Goal: Information Seeking & Learning: Learn about a topic

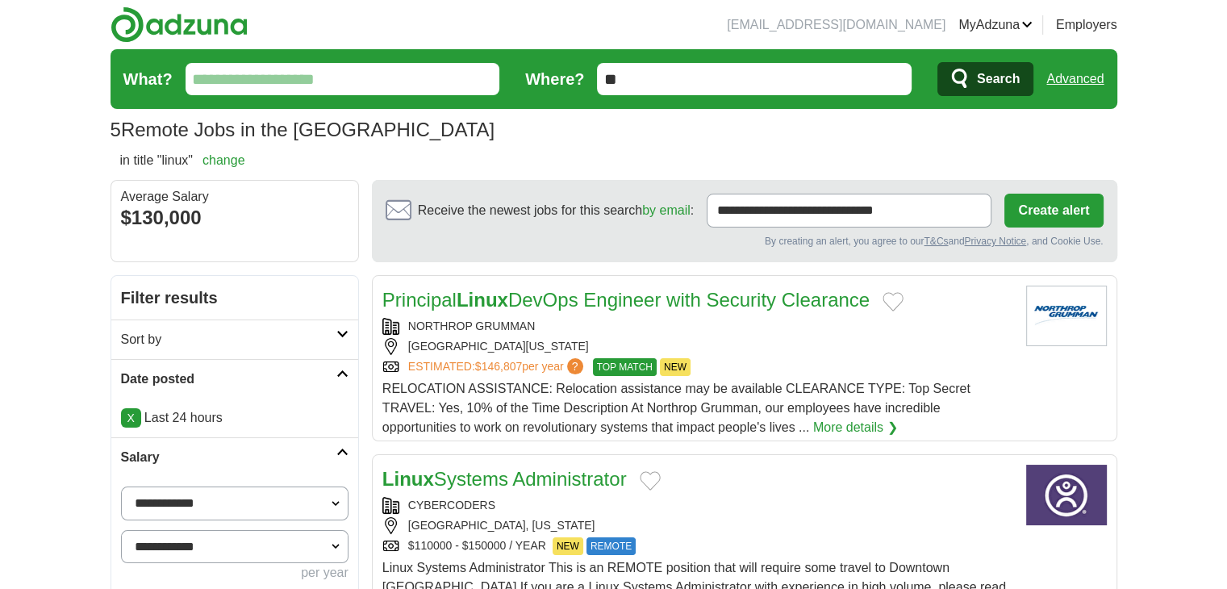
click at [1105, 69] on form "What? Where? ** Search Advanced" at bounding box center [613, 79] width 1006 height 60
click at [1102, 74] on link "Advanced" at bounding box center [1074, 79] width 57 height 32
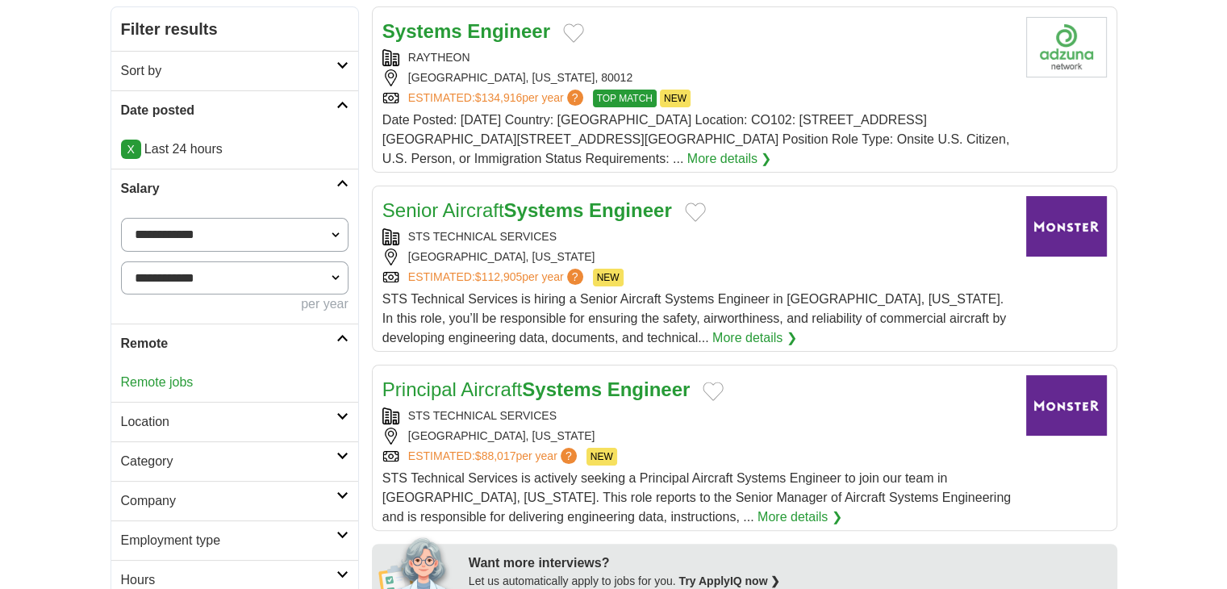
click at [148, 379] on link "Remote jobs" at bounding box center [157, 382] width 73 height 14
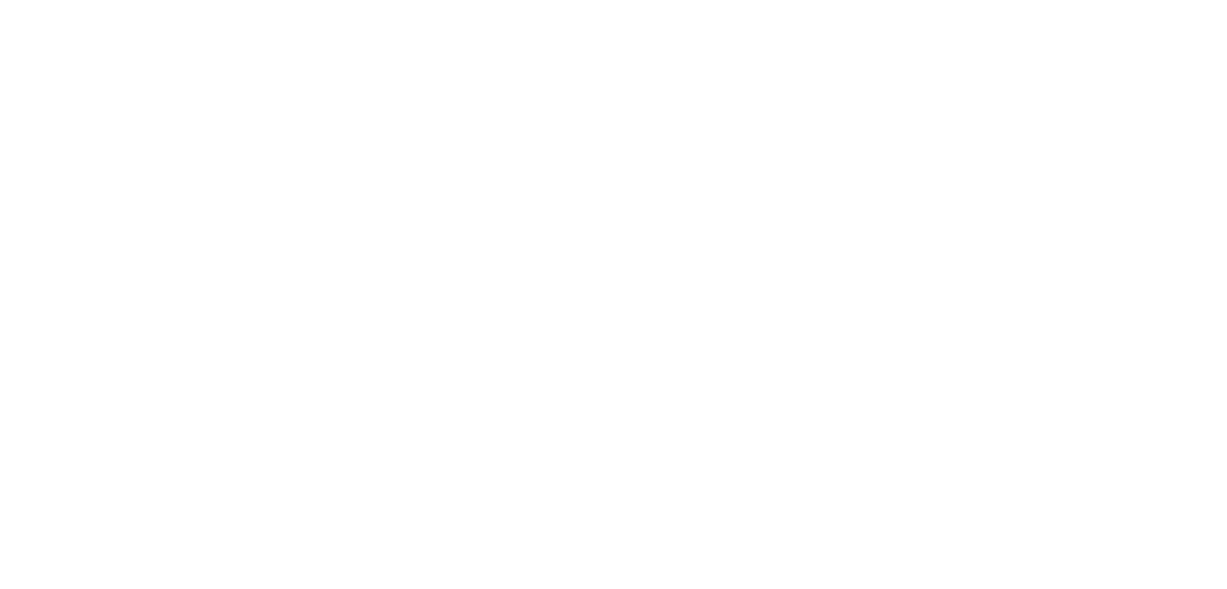
scroll to position [2956, 0]
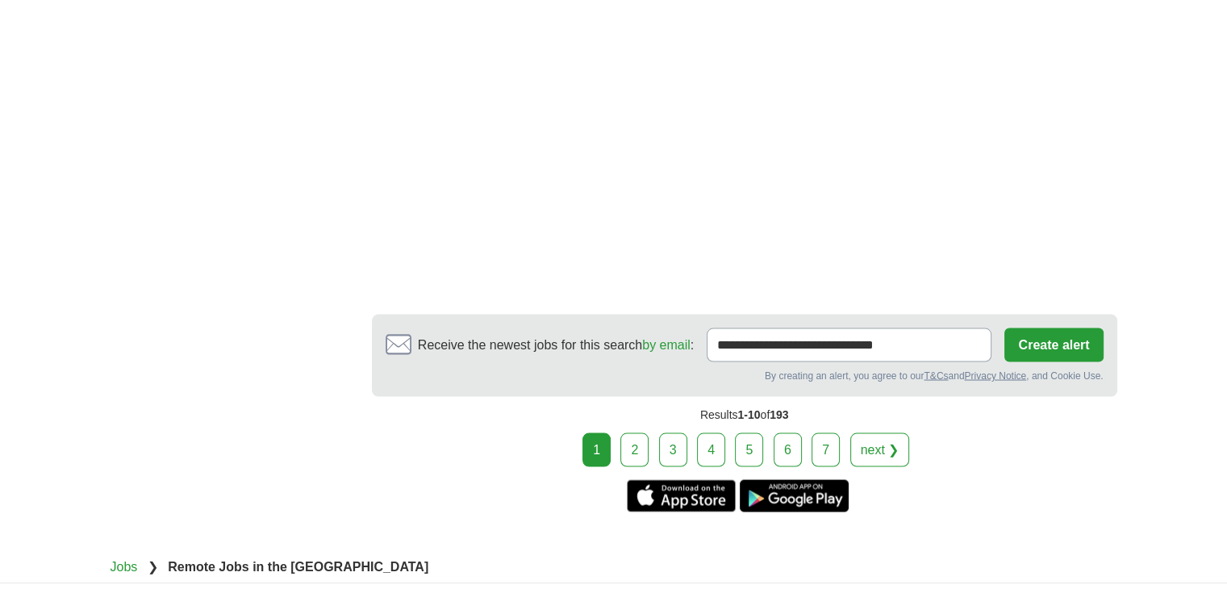
click at [635, 432] on link "2" at bounding box center [634, 449] width 28 height 34
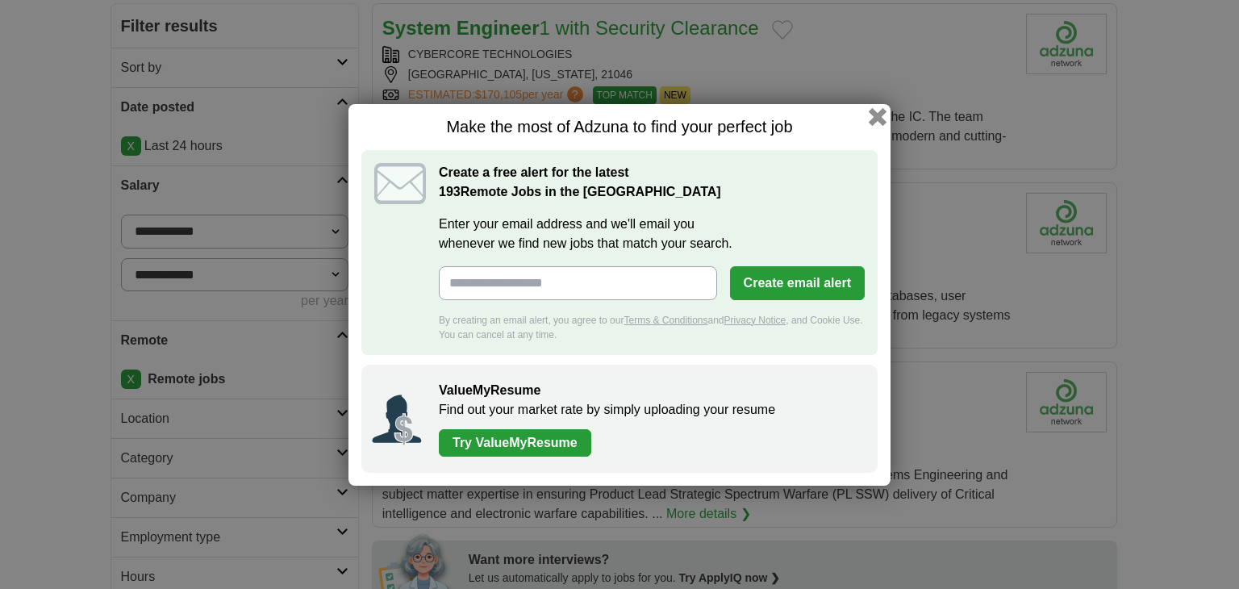
click at [872, 119] on button "button" at bounding box center [878, 116] width 18 height 18
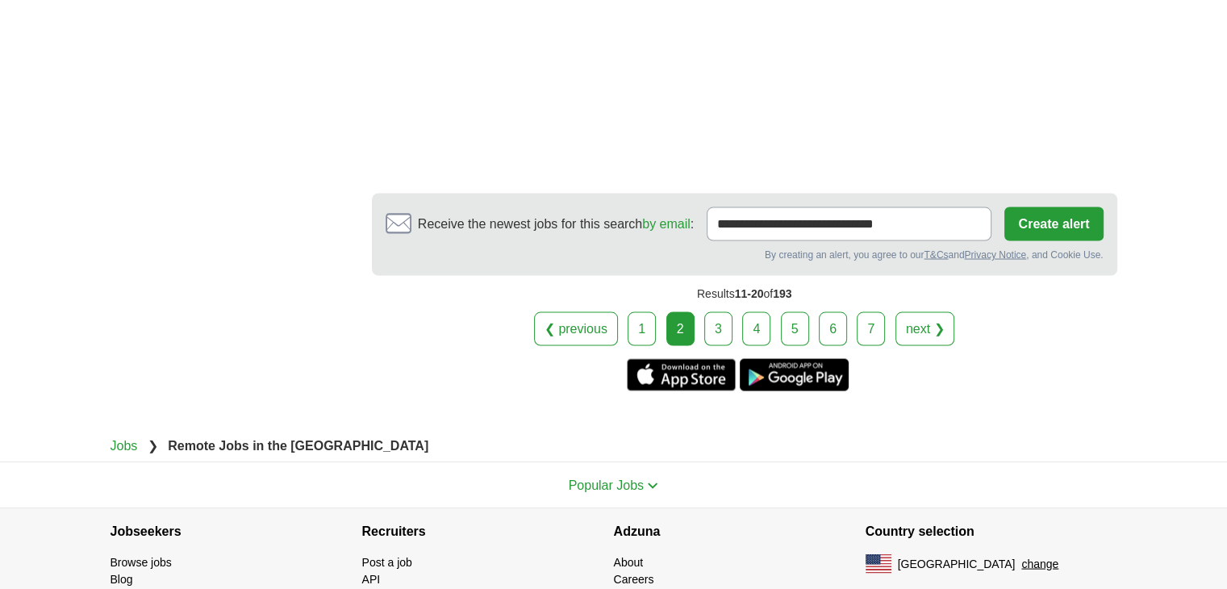
scroll to position [3094, 0]
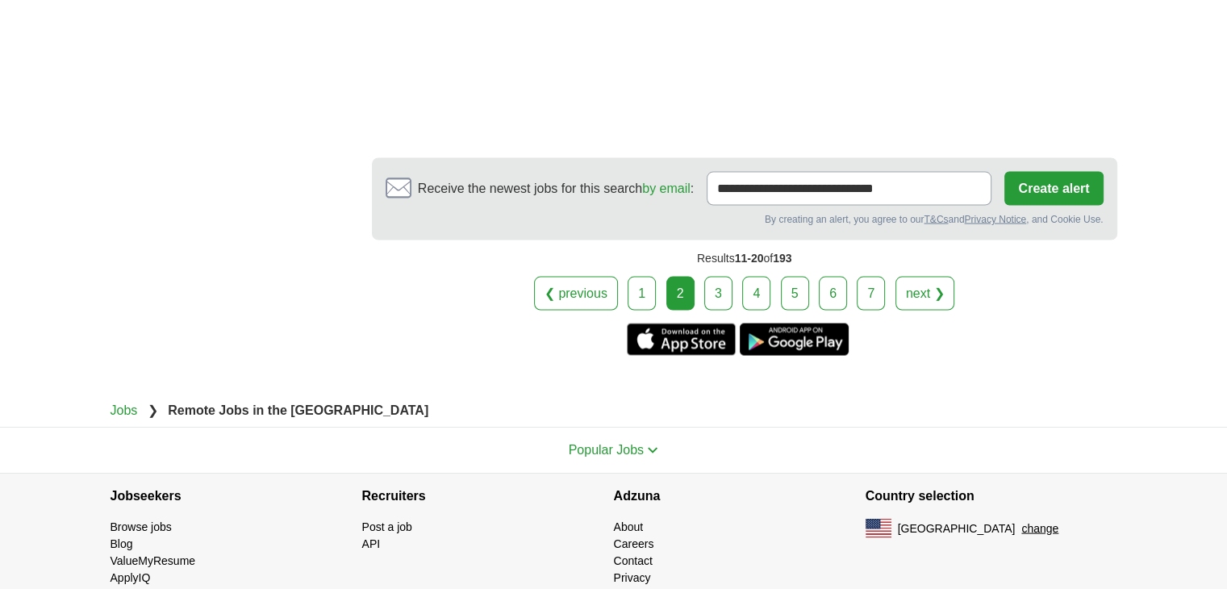
click at [727, 284] on link "3" at bounding box center [718, 294] width 28 height 34
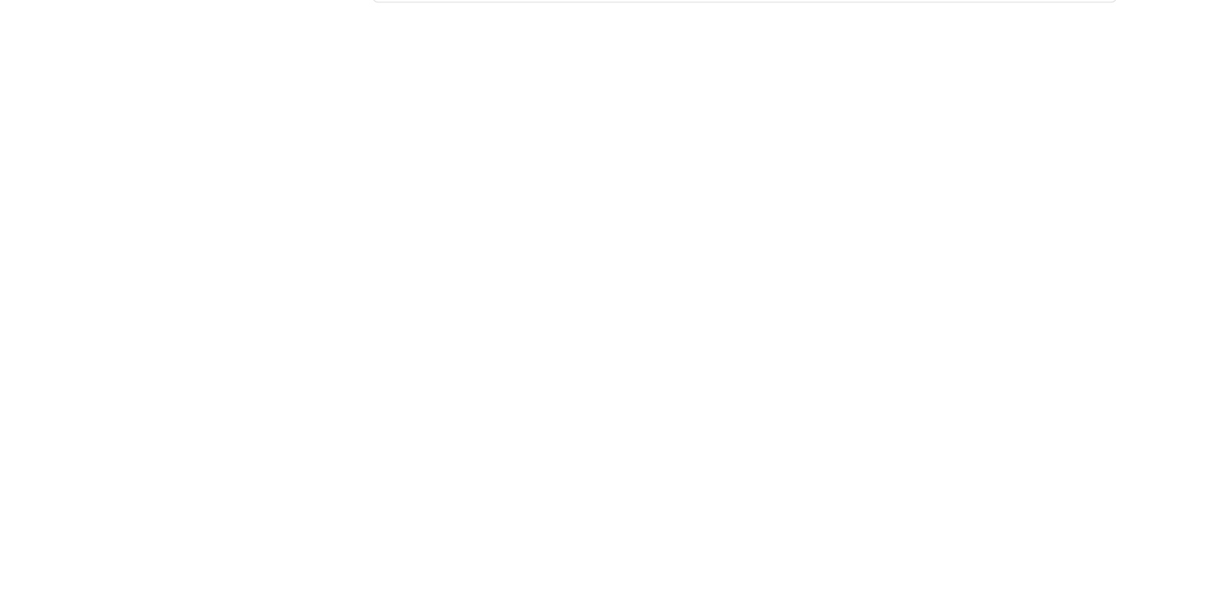
scroll to position [2832, 0]
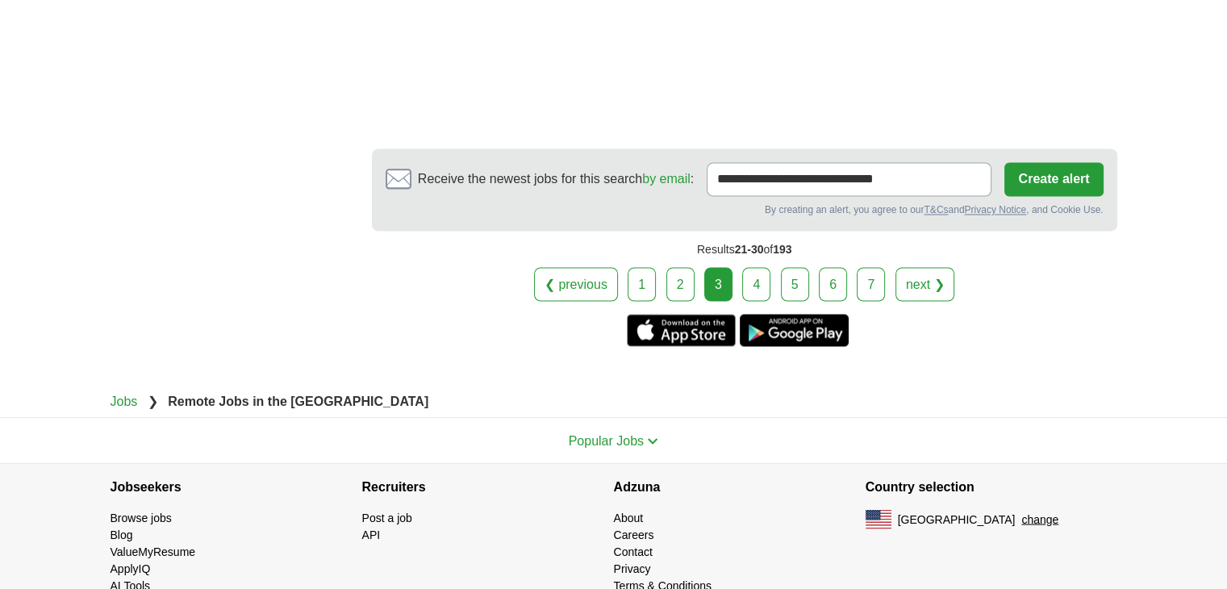
click at [749, 267] on link "4" at bounding box center [756, 284] width 28 height 34
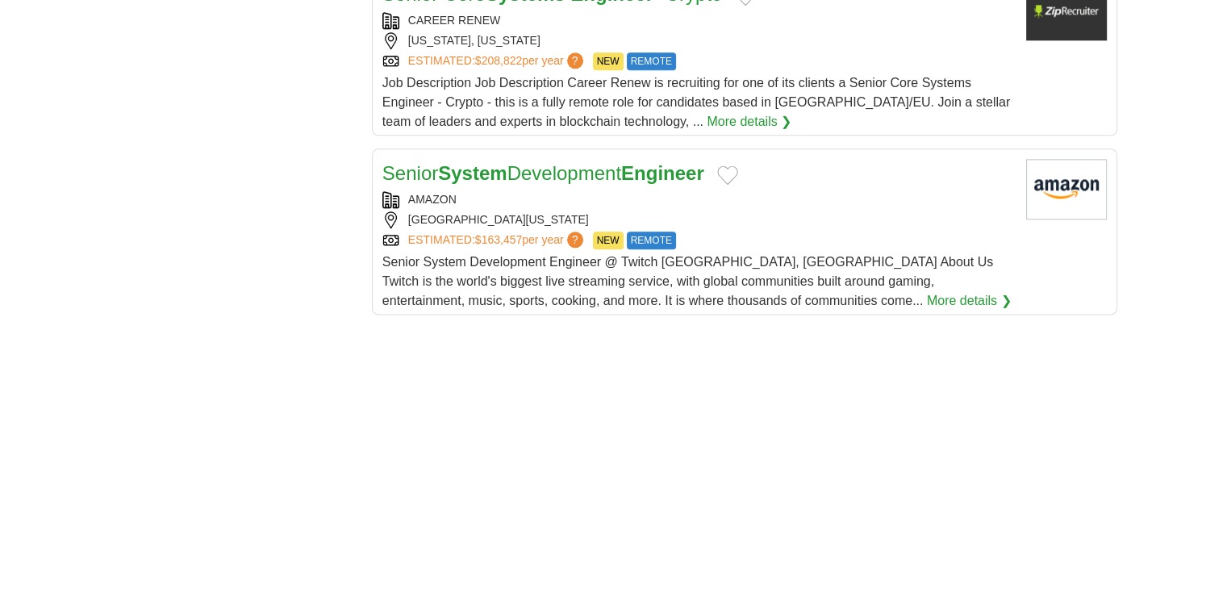
scroll to position [2529, 0]
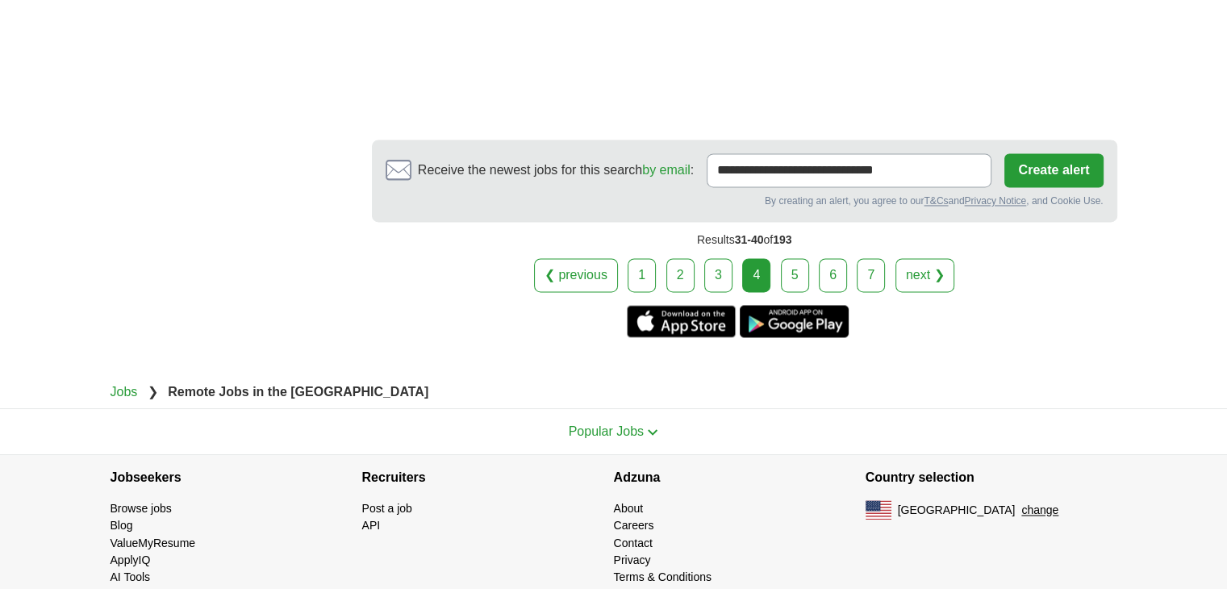
click at [800, 258] on link "5" at bounding box center [795, 275] width 28 height 34
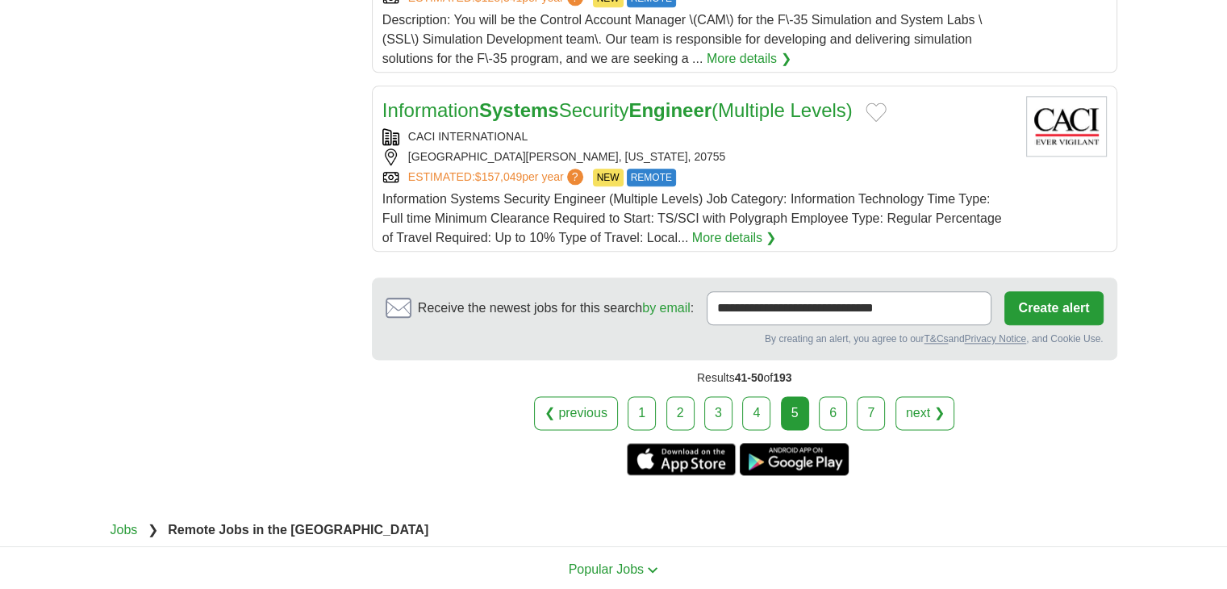
scroll to position [2016, 0]
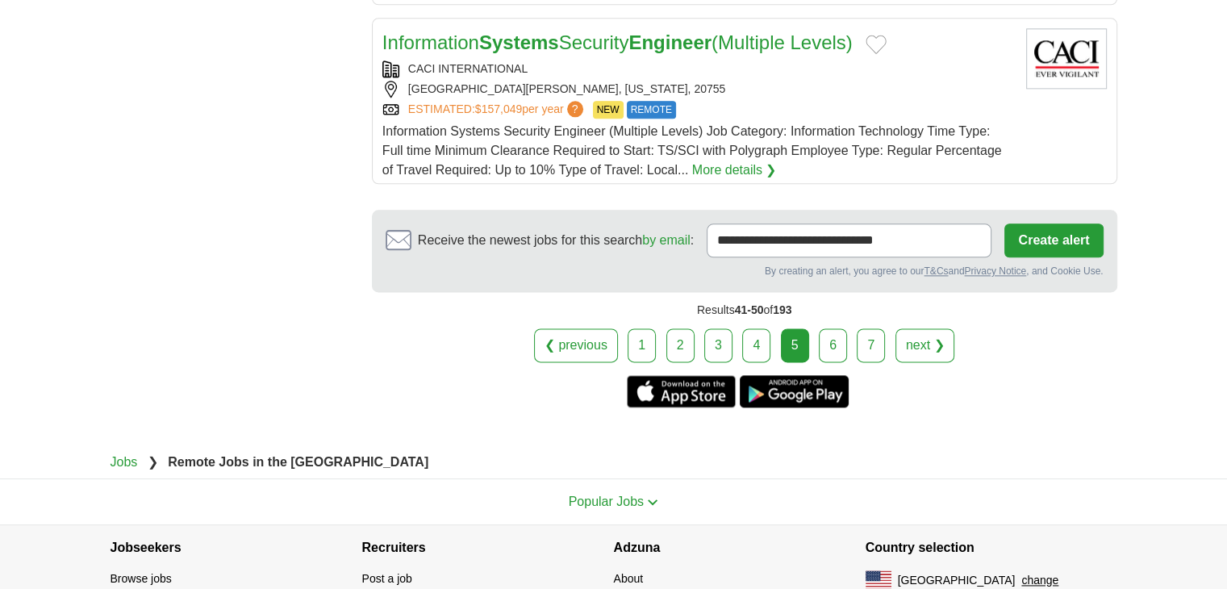
click at [838, 335] on link "6" at bounding box center [833, 345] width 28 height 34
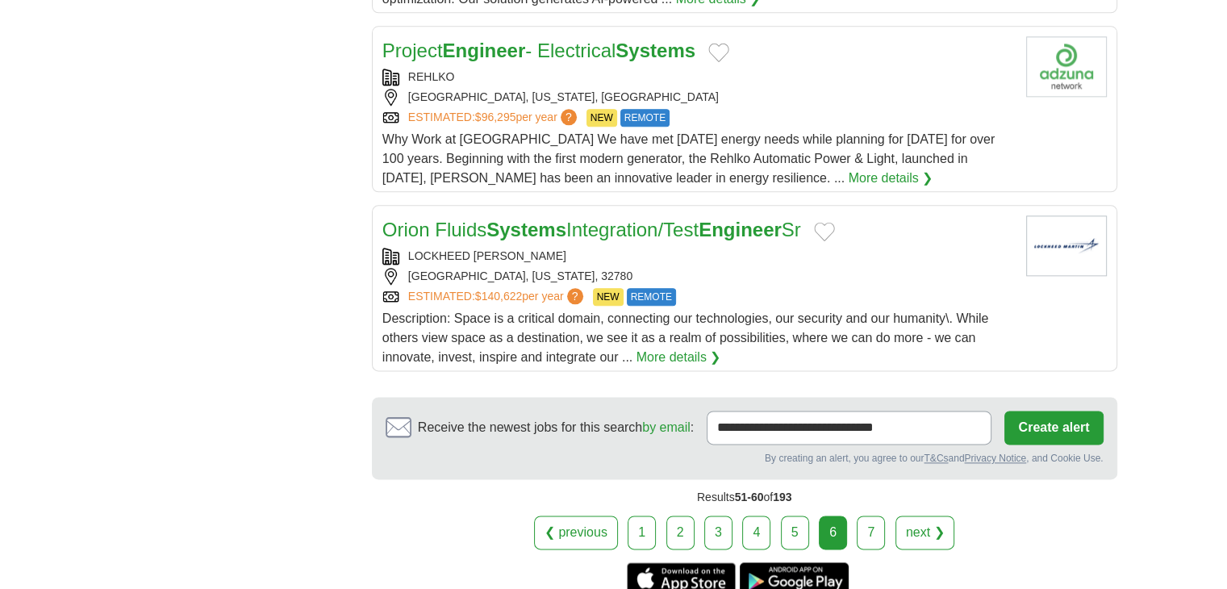
scroll to position [2016, 0]
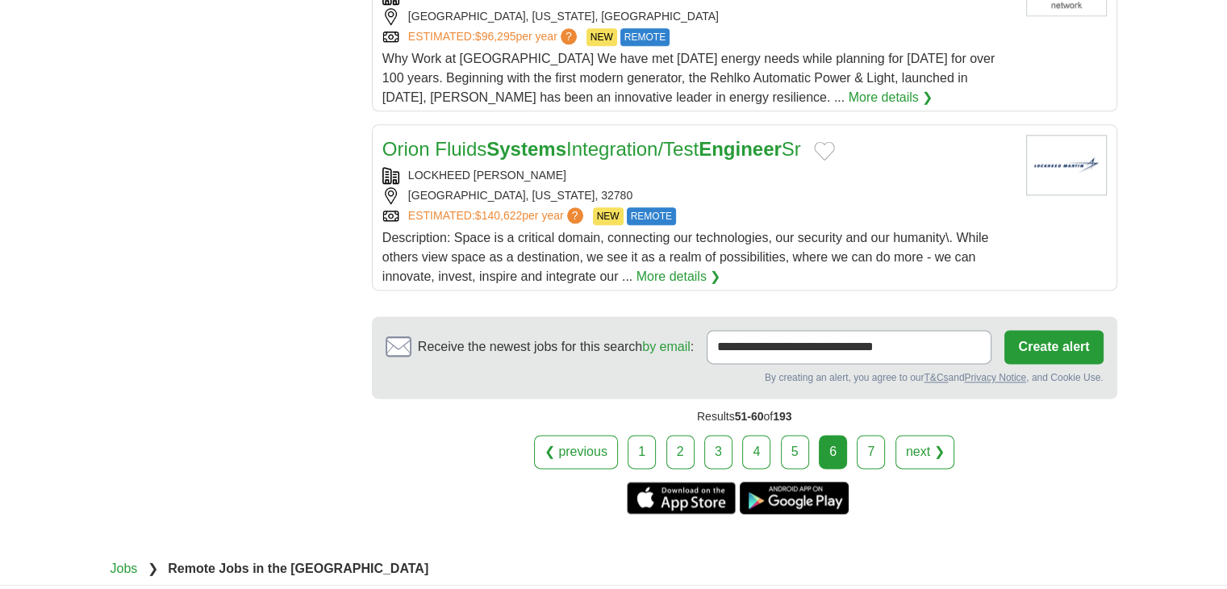
click at [865, 435] on link "7" at bounding box center [870, 452] width 28 height 34
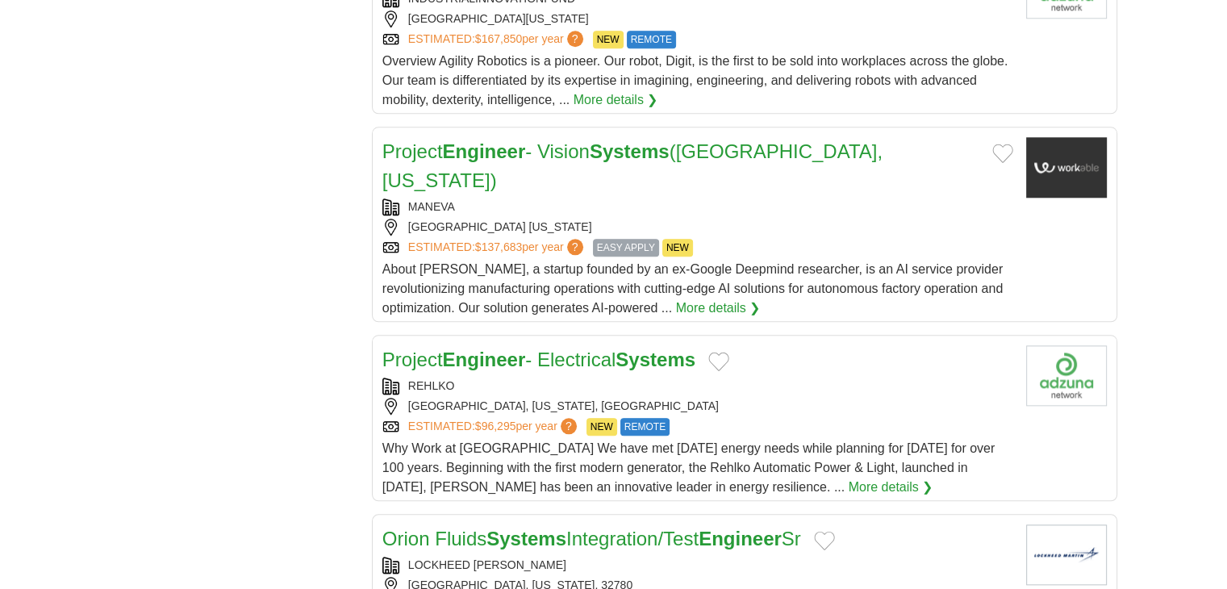
scroll to position [1613, 0]
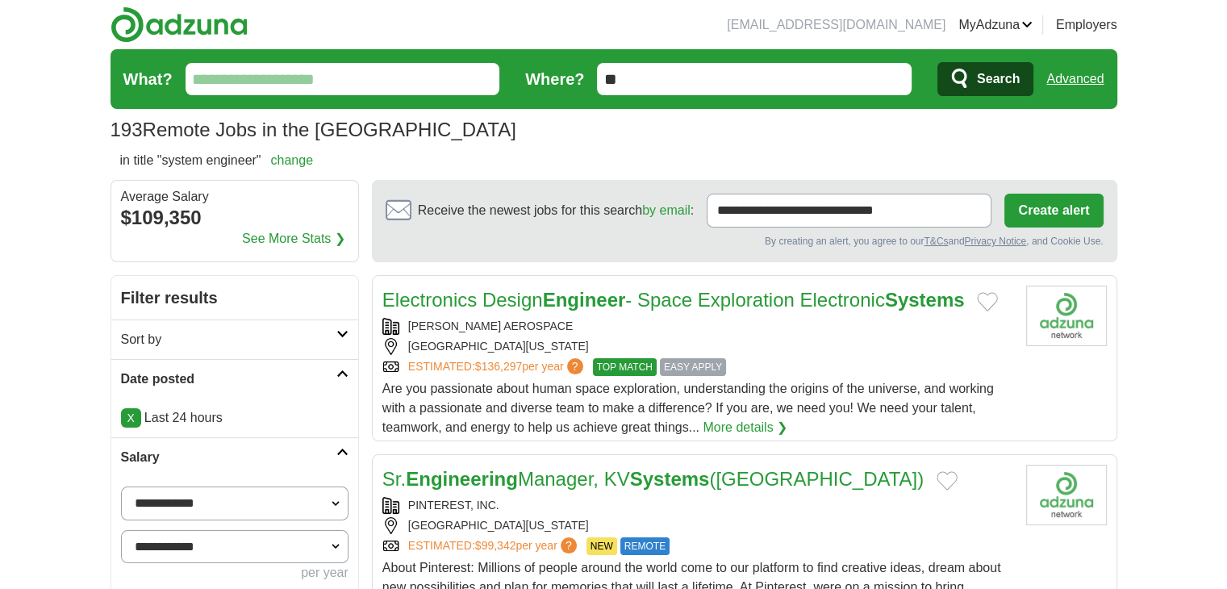
click at [1070, 72] on link "Advanced" at bounding box center [1074, 79] width 57 height 32
